Goal: Browse casually: Explore the website without a specific task or goal

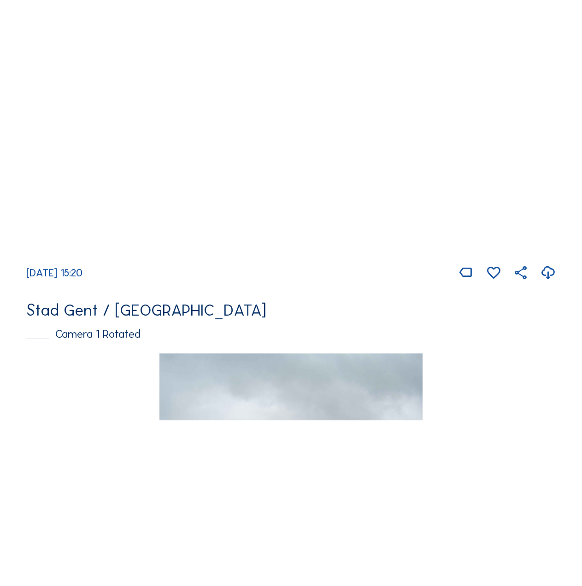
scroll to position [323, 0]
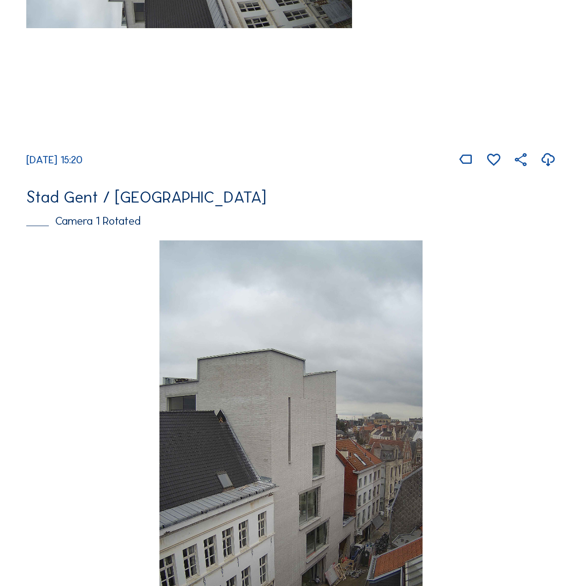
click at [319, 360] on img at bounding box center [292, 474] width 264 height 468
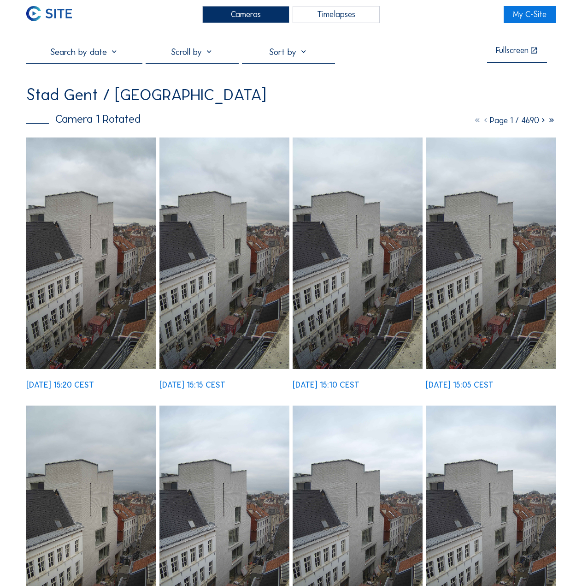
click at [227, 308] on img at bounding box center [225, 252] width 130 height 231
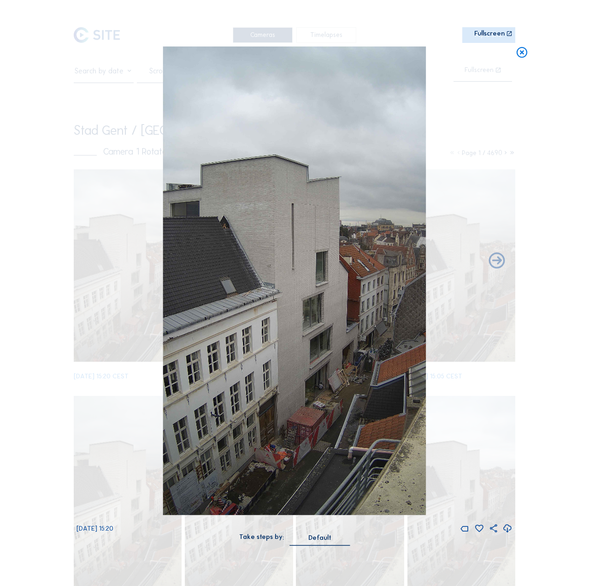
click at [527, 53] on icon at bounding box center [521, 53] width 13 height 13
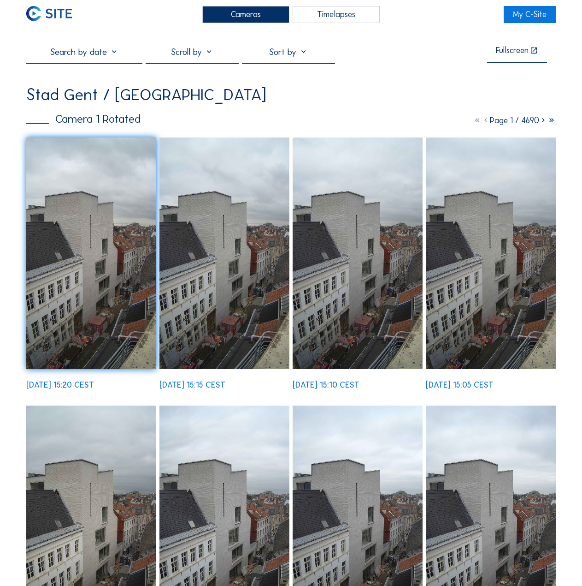
click at [539, 125] on icon at bounding box center [543, 120] width 8 height 10
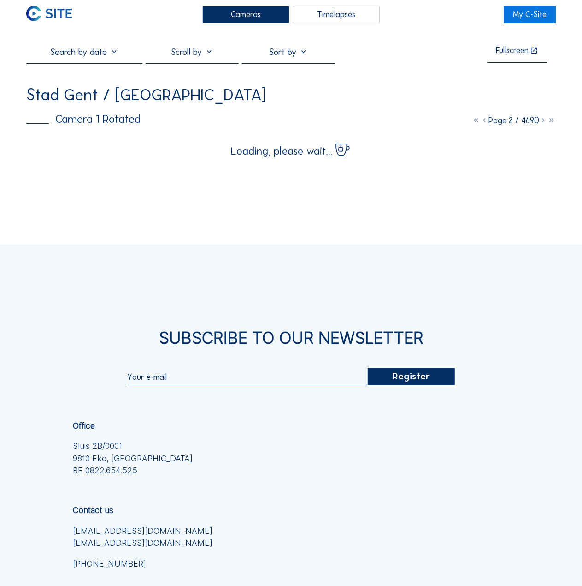
click at [539, 125] on icon at bounding box center [543, 120] width 8 height 10
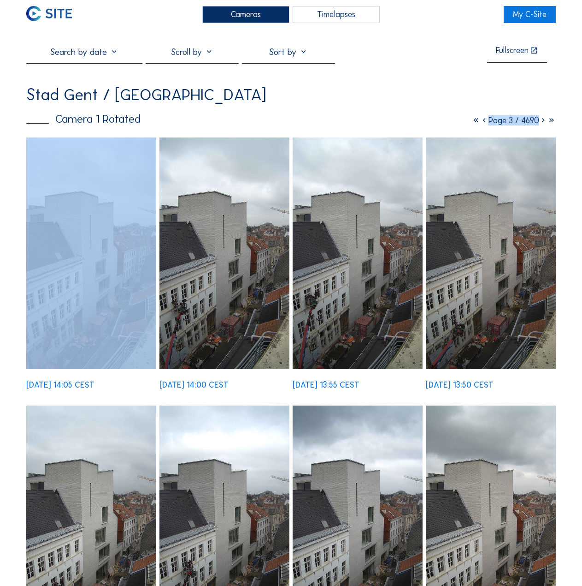
click at [539, 125] on icon at bounding box center [543, 120] width 8 height 10
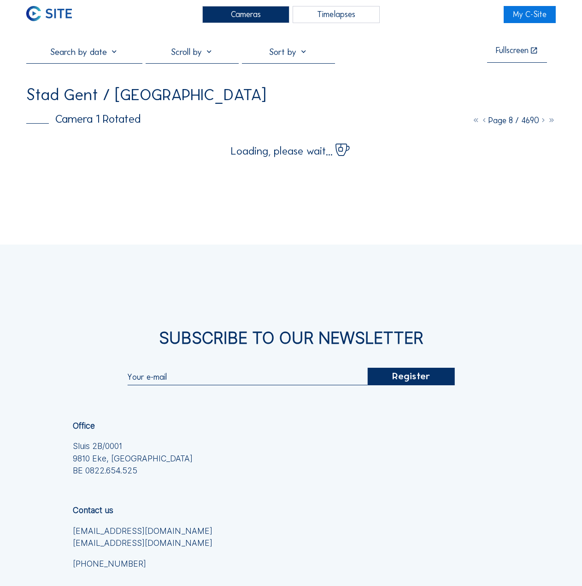
click at [547, 230] on div "Cameras Timelapses My C-Site Fullscreen Stad Gent / Gent Design Museum Camera 1…" at bounding box center [291, 434] width 582 height 868
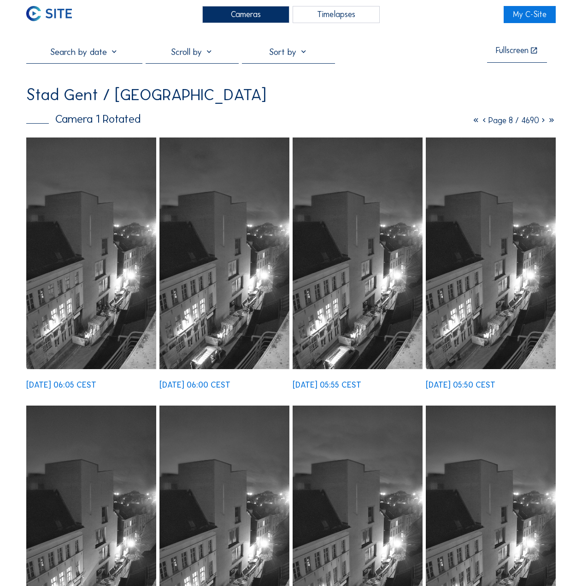
click at [539, 125] on icon at bounding box center [543, 120] width 8 height 10
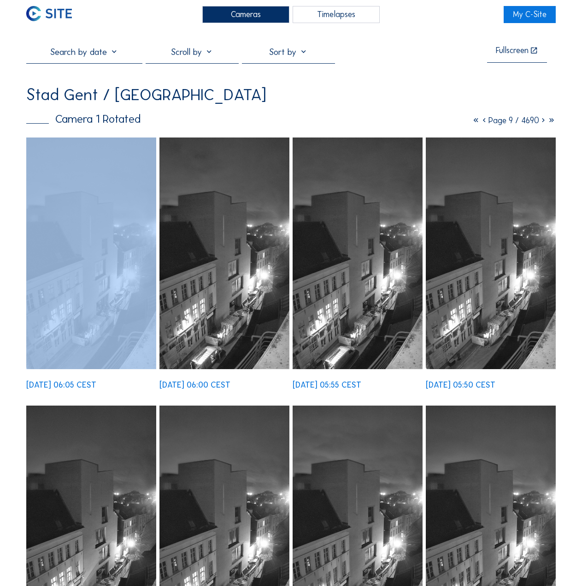
click at [539, 125] on icon at bounding box center [543, 120] width 8 height 10
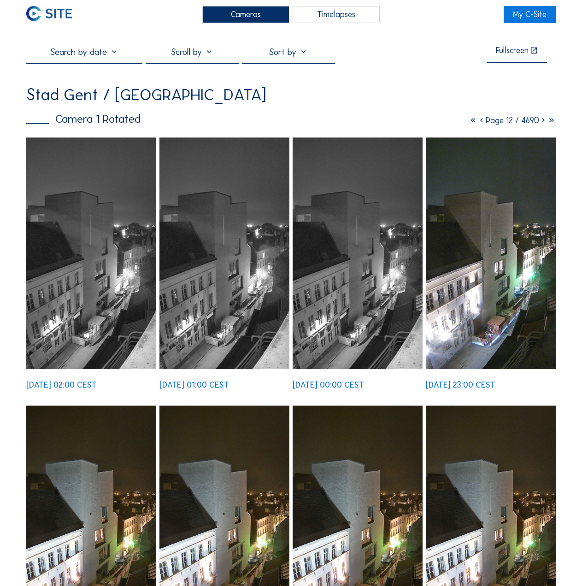
click at [539, 125] on icon at bounding box center [543, 120] width 8 height 10
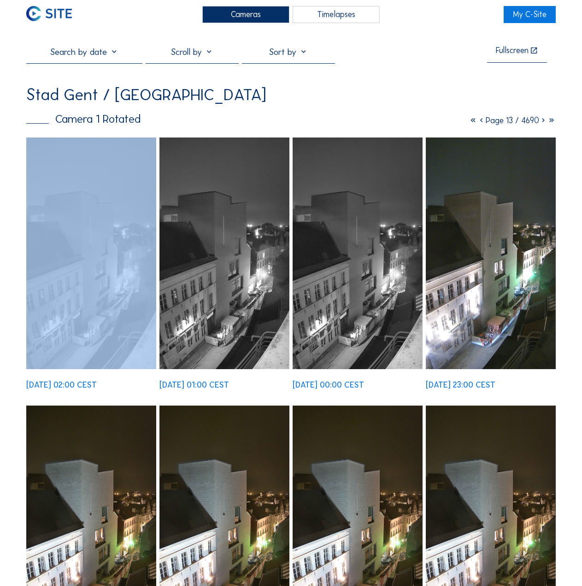
click at [539, 125] on icon at bounding box center [543, 120] width 8 height 10
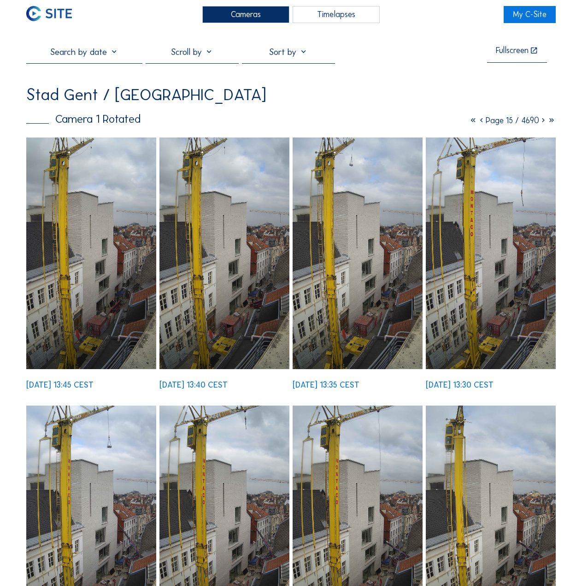
click at [539, 125] on icon at bounding box center [543, 120] width 8 height 10
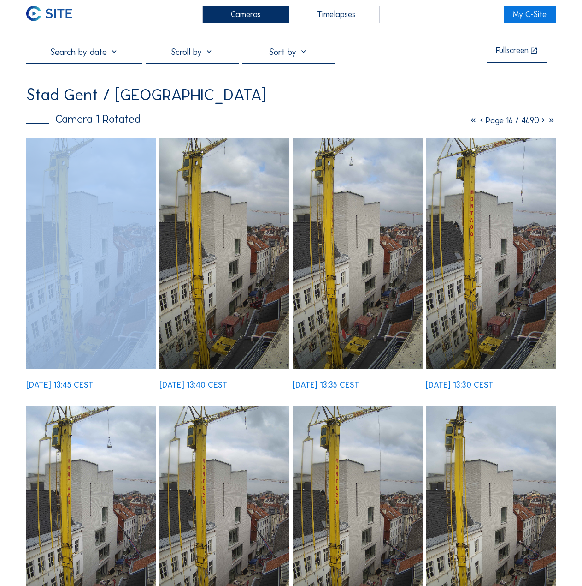
click at [539, 125] on icon at bounding box center [543, 120] width 8 height 10
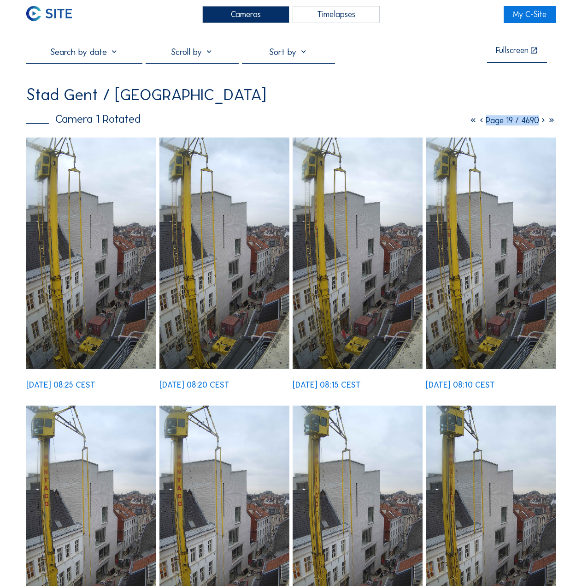
click at [539, 125] on icon at bounding box center [543, 120] width 8 height 10
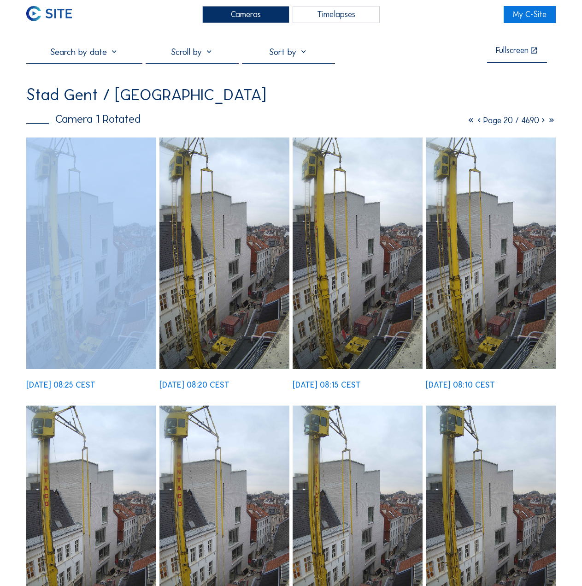
click at [539, 125] on icon at bounding box center [543, 120] width 8 height 10
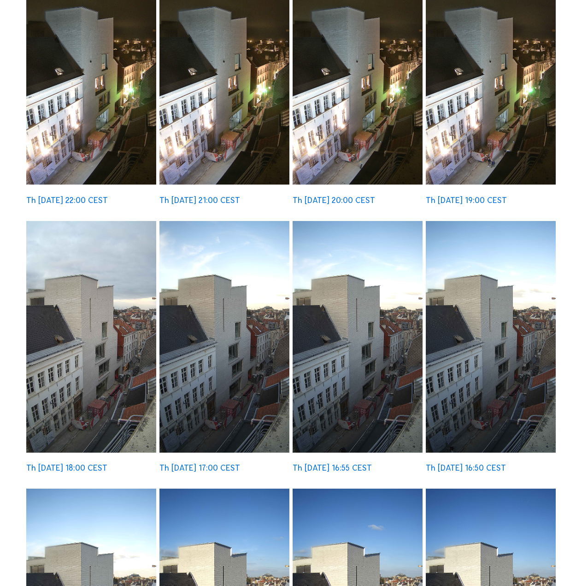
scroll to position [507, 0]
